Goal: Complete application form

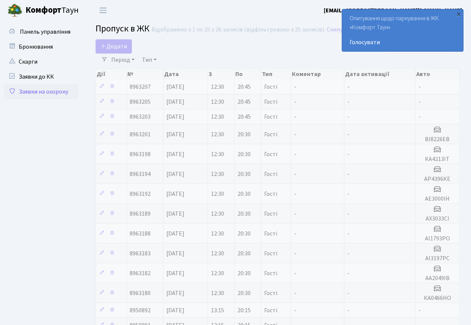
select select "25"
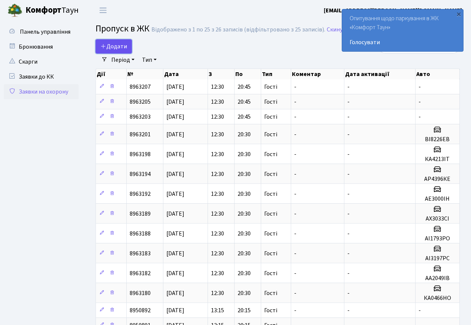
click at [117, 45] on span "Додати" at bounding box center [113, 46] width 27 height 8
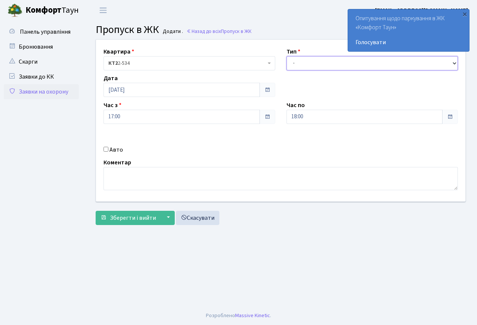
click at [303, 58] on select "- Доставка Таксі Гості Сервіс" at bounding box center [372, 63] width 172 height 14
select select "3"
click at [286, 56] on select "- Доставка Таксі Гості Сервіс" at bounding box center [372, 63] width 172 height 14
click at [102, 150] on div "Авто" at bounding box center [189, 149] width 183 height 9
click at [106, 151] on input "Авто" at bounding box center [105, 149] width 5 height 5
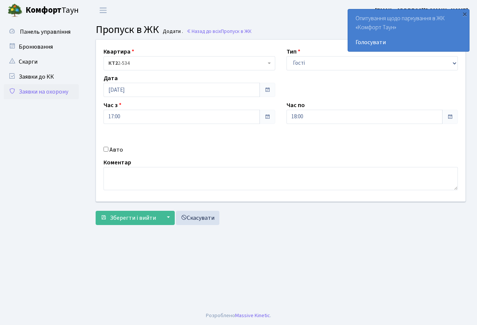
checkbox input "true"
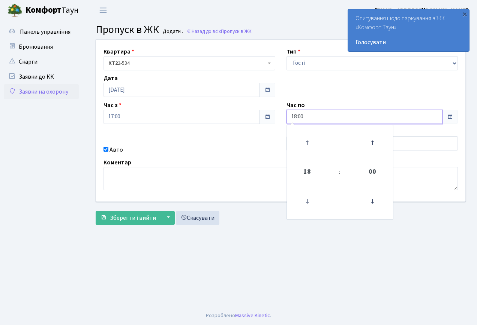
click at [335, 120] on input "18:00" at bounding box center [364, 117] width 156 height 14
click at [306, 145] on icon at bounding box center [307, 143] width 20 height 20
click at [306, 200] on icon at bounding box center [307, 201] width 20 height 20
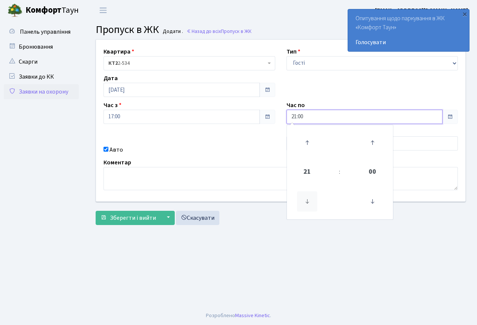
type input "20:00"
click at [255, 171] on textarea at bounding box center [280, 178] width 354 height 23
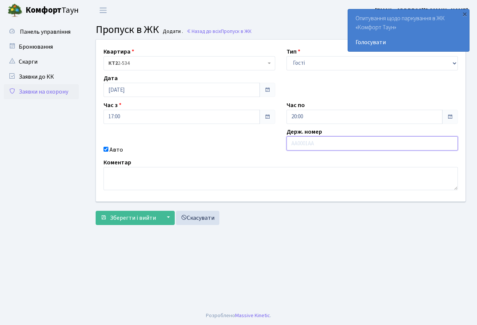
click at [303, 140] on input "text" at bounding box center [372, 143] width 172 height 14
paste input "1819ТР"
type input "1819ТР"
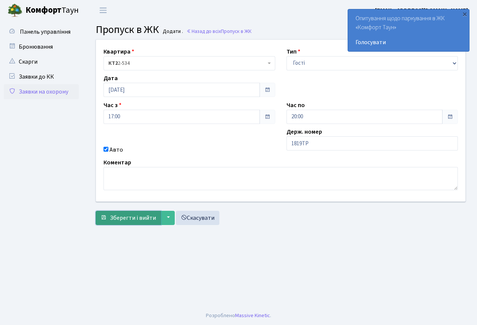
click at [138, 218] on span "Зберегти і вийти" at bounding box center [133, 218] width 46 height 8
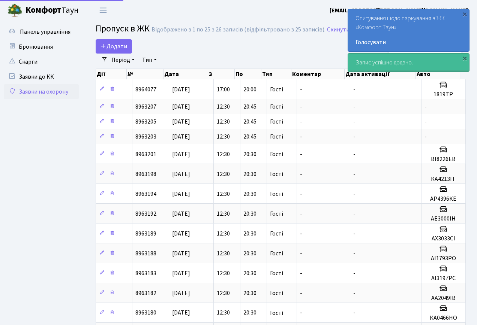
select select "25"
